Goal: Task Accomplishment & Management: Manage account settings

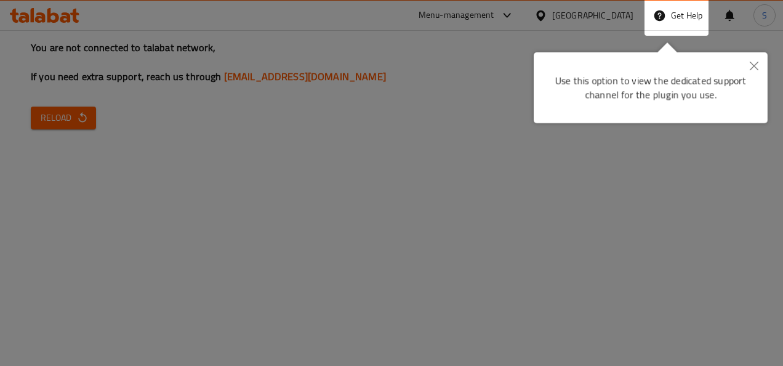
click at [678, 41] on div at bounding box center [391, 183] width 783 height 366
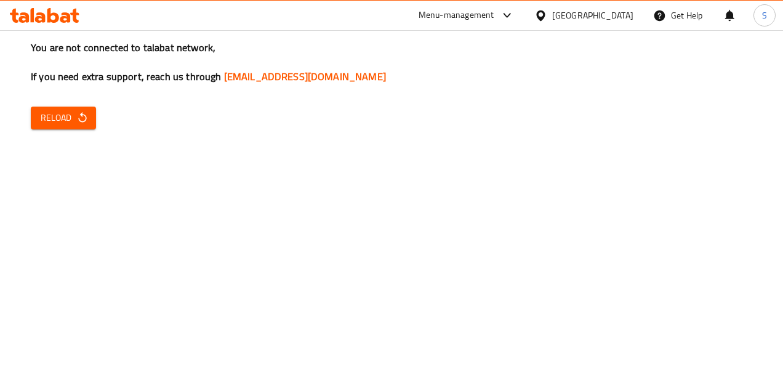
click at [84, 117] on icon "button" at bounding box center [82, 117] width 12 height 12
click at [762, 9] on span "S" at bounding box center [764, 16] width 5 height 14
click at [683, 100] on div "My Permissions" at bounding box center [683, 95] width 145 height 16
click at [766, 20] on span "S" at bounding box center [764, 16] width 5 height 14
click at [693, 130] on div "Logout" at bounding box center [683, 131] width 145 height 16
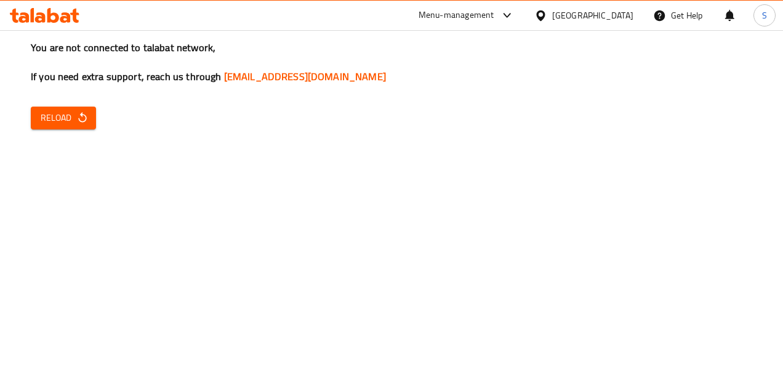
click at [71, 117] on span "Reload" at bounding box center [64, 117] width 46 height 15
